Goal: Use online tool/utility: Utilize a website feature to perform a specific function

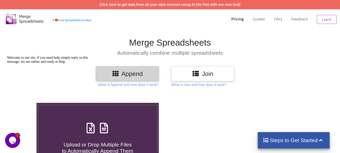
click at [203, 78] on div "Join" at bounding box center [202, 73] width 63 height 15
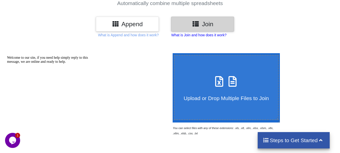
scroll to position [50, 0]
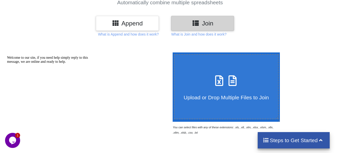
click at [131, 26] on h3 "Append" at bounding box center [127, 23] width 55 height 7
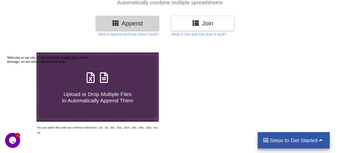
click at [214, 28] on div "Join" at bounding box center [202, 23] width 63 height 15
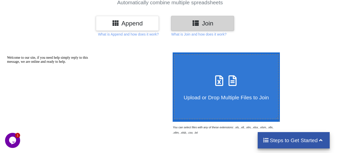
click at [147, 28] on div "Append" at bounding box center [127, 23] width 63 height 15
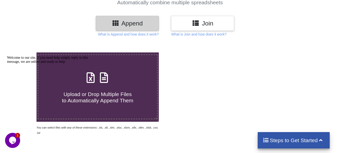
click at [211, 20] on h3 "Join" at bounding box center [202, 23] width 55 height 7
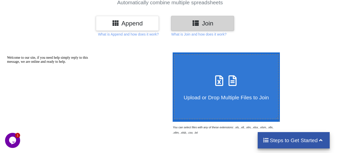
click at [210, 92] on h4 "Upload or Drop Multiple Files to Join" at bounding box center [227, 94] width 104 height 13
click at [172, 52] on input "Upload or Drop Multiple Files to Join" at bounding box center [172, 52] width 0 height 0
type input "C:\fakepath\xoxoday.com-[GEOGRAPHIC_DATA]xlsx"
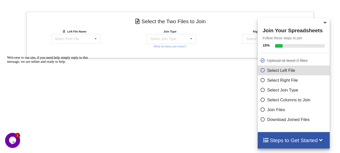
scroll to position [136, 0]
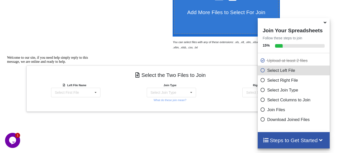
click at [326, 24] on icon at bounding box center [325, 21] width 5 height 5
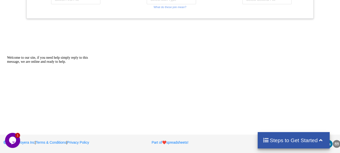
scroll to position [153, 0]
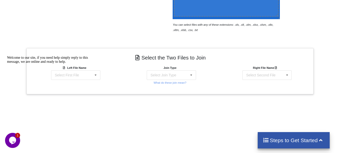
click at [95, 64] on div "Welcome to our site, if you need help simply reply to this message, we are onli…" at bounding box center [52, 60] width 91 height 8
click at [98, 74] on icon at bounding box center [96, 75] width 8 height 9
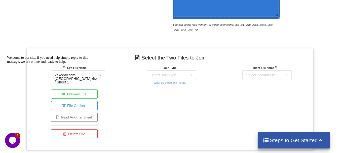
click at [82, 56] on div at bounding box center [52, 56] width 91 height 0
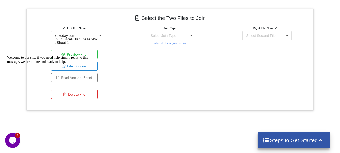
scroll to position [178, 0]
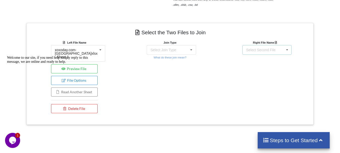
click at [269, 50] on div "Select Second File" at bounding box center [260, 50] width 29 height 4
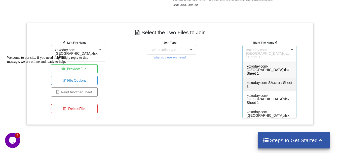
click at [257, 81] on span "xoxoday.com-SA.xlsx : Sheet 1" at bounding box center [270, 85] width 46 height 8
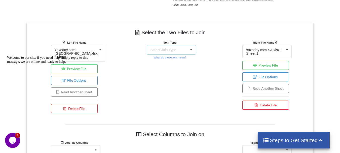
click at [184, 45] on div "Select Join Type INNER JOIN LEFT JOIN RIGHT JOIN FULL JOIN" at bounding box center [171, 50] width 49 height 10
click at [219, 38] on div "Select the Two Files to Join Left File Name xoxoday.com-[GEOGRAPHIC_DATA]xlsx :…" at bounding box center [169, 107] width 287 height 168
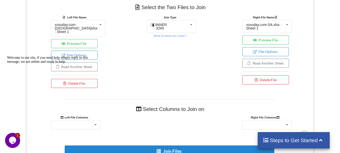
click at [82, 64] on div "Welcome to our site, if you need help simply reply to this message, we are onli…" at bounding box center [52, 60] width 91 height 8
click at [274, 81] on button "Delete File" at bounding box center [266, 79] width 47 height 9
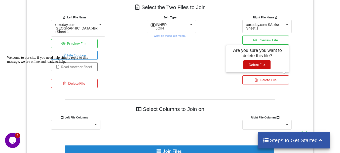
click at [247, 64] on button "Delete File" at bounding box center [257, 64] width 27 height 9
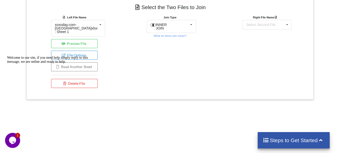
click at [84, 64] on div "Welcome to our site, if you need help simply reply to this message, we are onli…" at bounding box center [52, 60] width 91 height 8
click at [72, 64] on div "Welcome to our site, if you need help simply reply to this message, we are onli…" at bounding box center [52, 60] width 91 height 8
click at [7, 56] on icon "Chat attention grabber" at bounding box center [7, 56] width 0 height 0
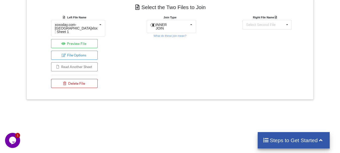
click at [74, 82] on button "Delete File" at bounding box center [74, 83] width 47 height 9
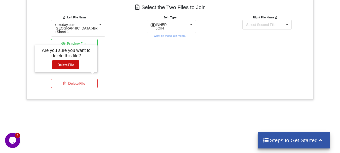
click at [73, 66] on button "Delete File" at bounding box center [65, 64] width 27 height 9
